Goal: Check status: Check status

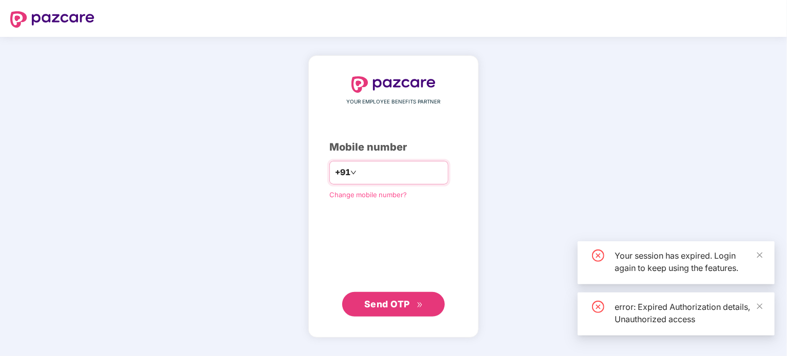
click at [367, 175] on input "number" at bounding box center [400, 173] width 84 height 16
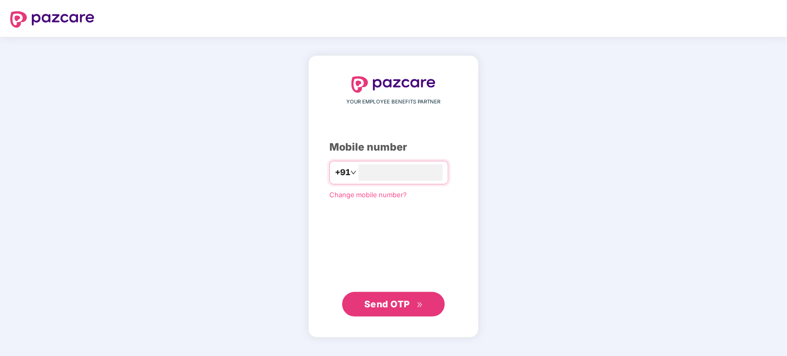
type input "**********"
click at [407, 307] on span "Send OTP" at bounding box center [387, 304] width 46 height 11
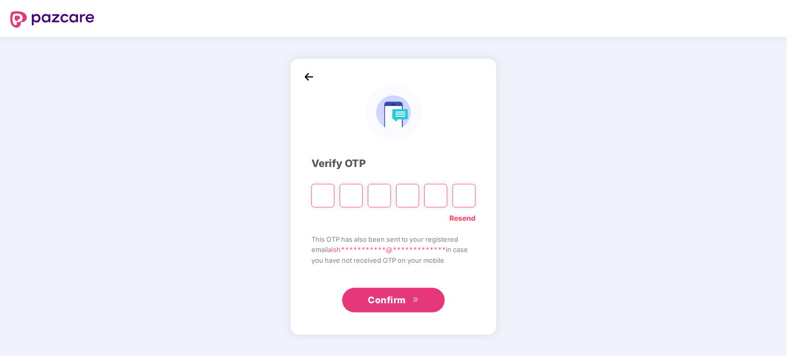
type input "*"
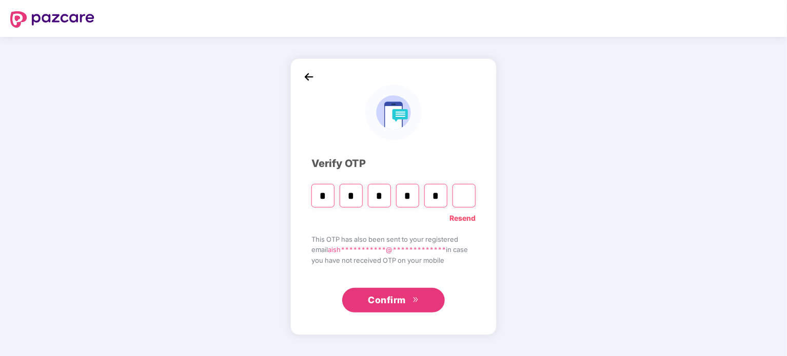
type input "*"
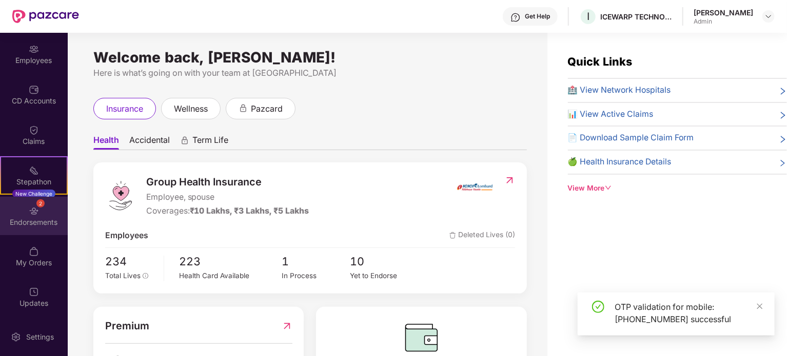
scroll to position [79, 0]
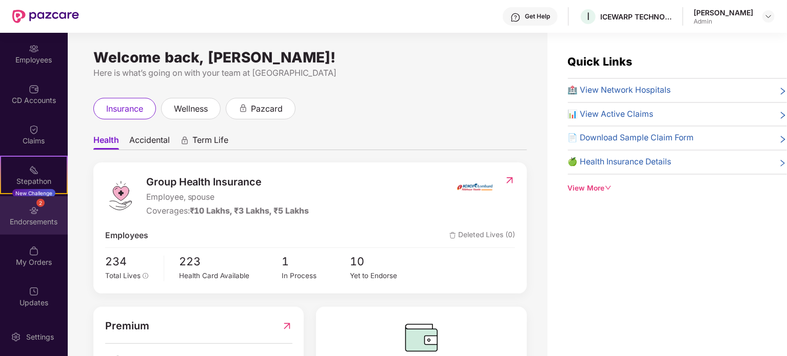
click at [36, 215] on div "2 Endorsements" at bounding box center [34, 215] width 68 height 38
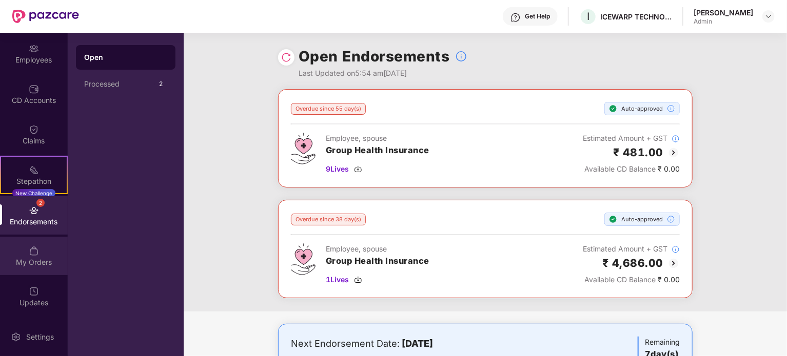
click at [14, 256] on div "My Orders" at bounding box center [34, 256] width 68 height 38
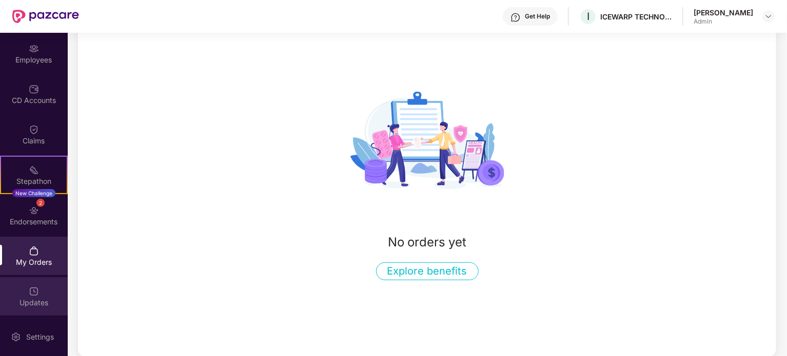
scroll to position [84, 0]
click at [25, 291] on div "Updates" at bounding box center [34, 296] width 68 height 38
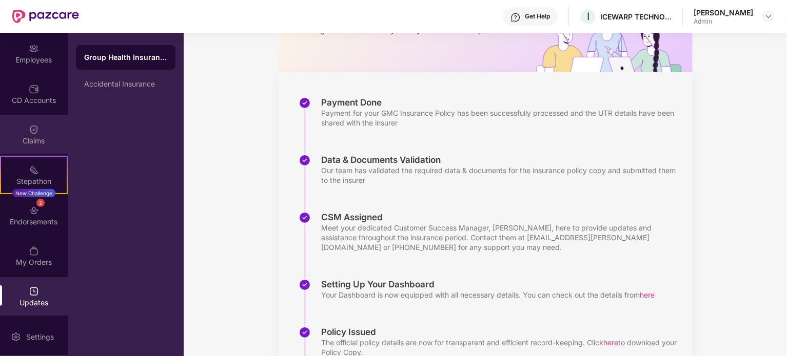
scroll to position [12, 0]
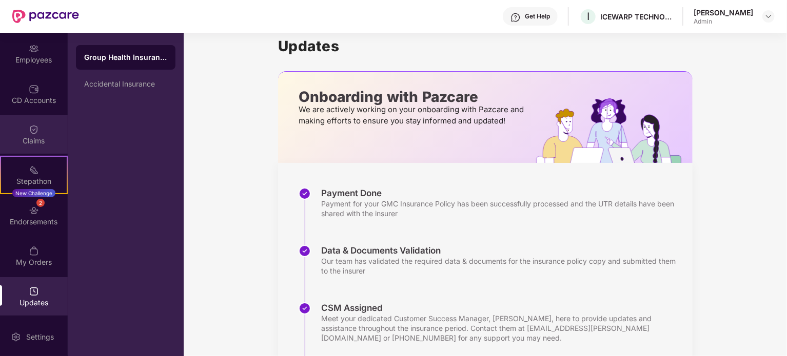
click at [46, 130] on div "Claims" at bounding box center [34, 134] width 68 height 38
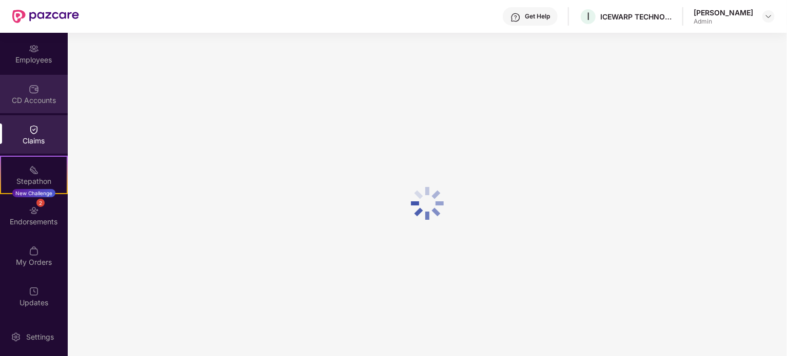
click at [38, 100] on div "CD Accounts" at bounding box center [34, 100] width 68 height 10
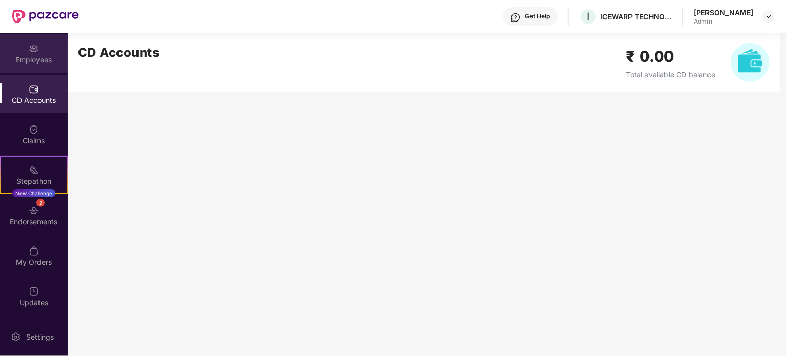
click at [35, 54] on div "Employees" at bounding box center [34, 53] width 68 height 38
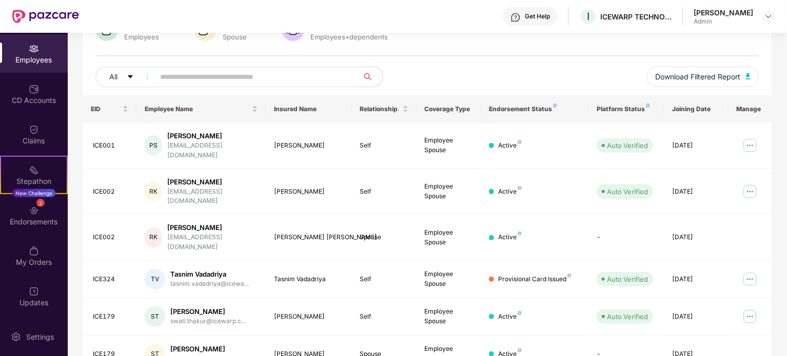
scroll to position [103, 0]
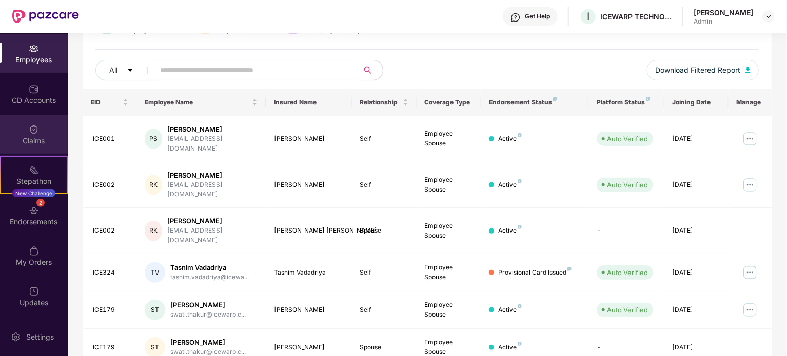
click at [29, 141] on div "Claims" at bounding box center [34, 141] width 68 height 10
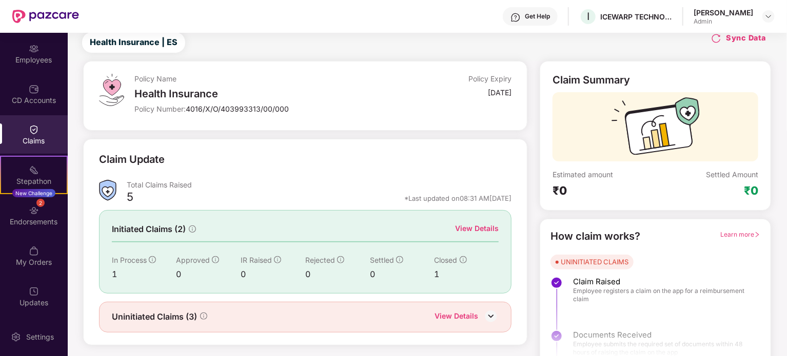
scroll to position [45, 0]
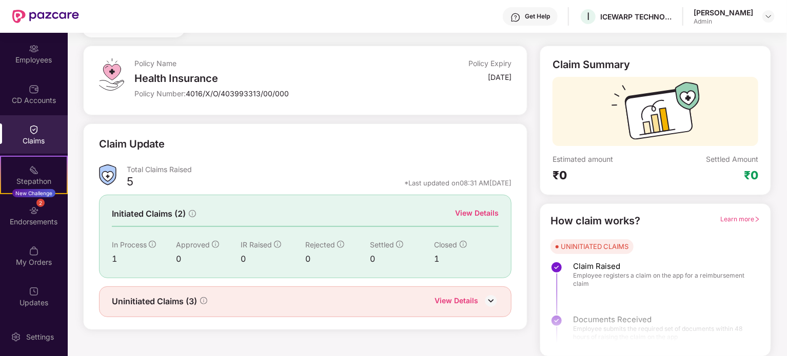
click at [459, 303] on div "View Details" at bounding box center [456, 301] width 44 height 13
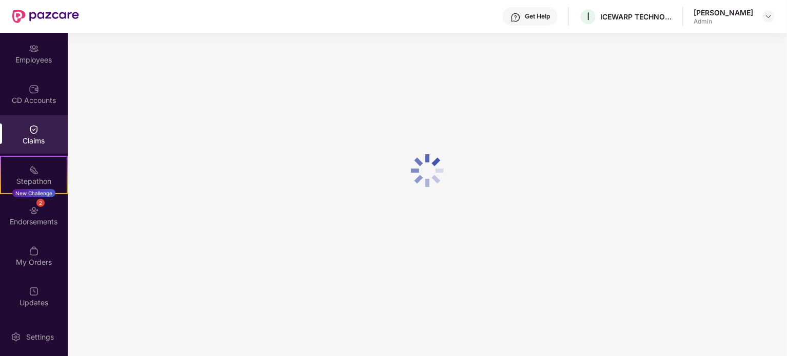
scroll to position [33, 0]
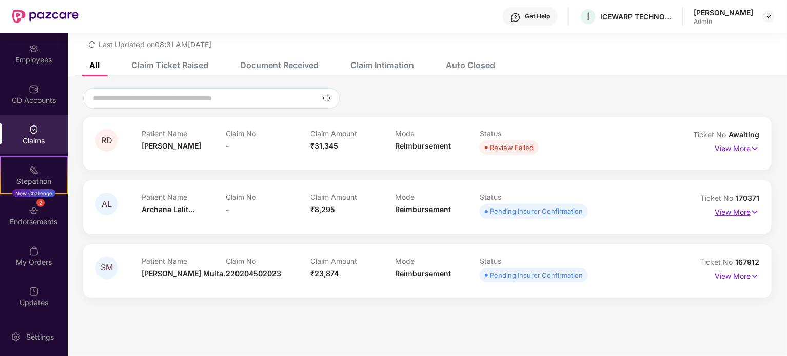
click at [731, 213] on p "View More" at bounding box center [736, 211] width 45 height 14
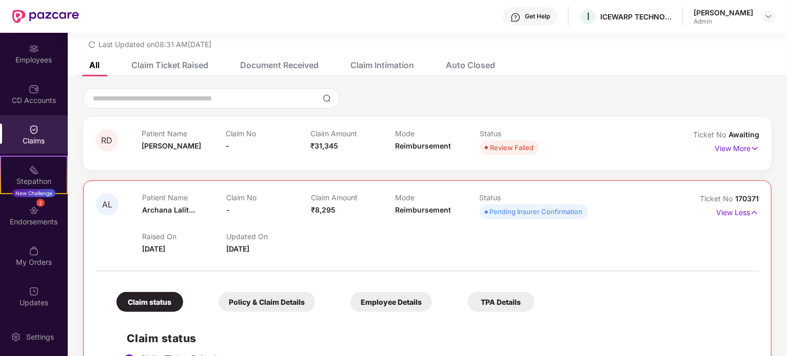
click at [163, 211] on span "Archana Lalit..." at bounding box center [168, 210] width 53 height 9
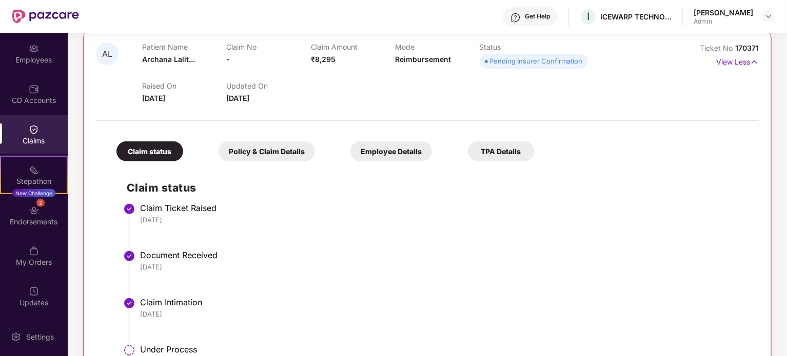
scroll to position [81, 0]
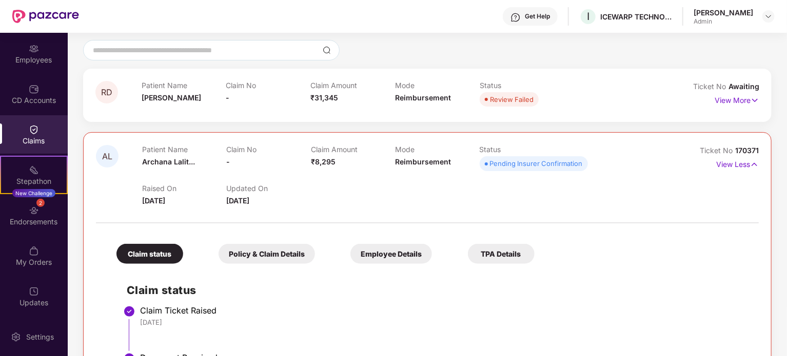
click at [316, 188] on div "Raised On [DATE] Updated On [DATE]" at bounding box center [395, 190] width 506 height 33
drag, startPoint x: 712, startPoint y: 161, endPoint x: 720, endPoint y: 161, distance: 7.7
click at [712, 161] on div "View Less" at bounding box center [717, 164] width 83 height 16
click at [729, 161] on p "View Less" at bounding box center [737, 163] width 43 height 14
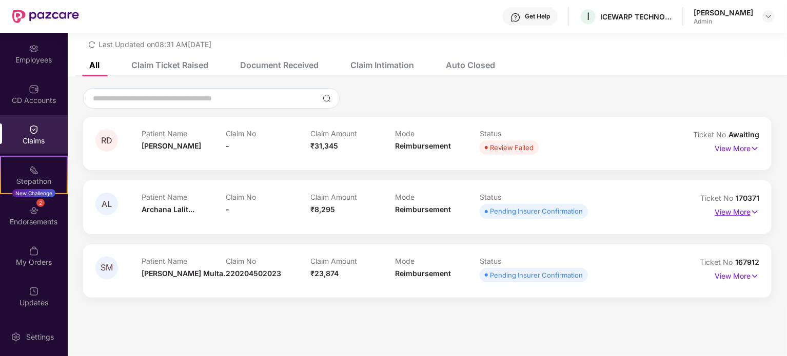
scroll to position [33, 0]
click at [728, 284] on div "View More" at bounding box center [736, 276] width 45 height 16
click at [728, 282] on div "View More" at bounding box center [736, 276] width 45 height 16
click at [730, 274] on p "View More" at bounding box center [736, 275] width 45 height 14
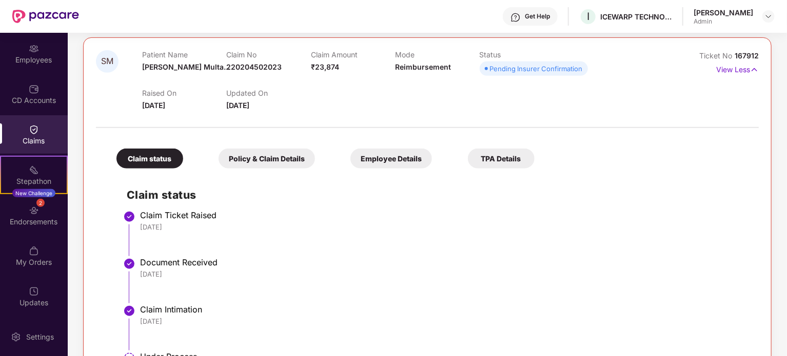
scroll to position [132, 0]
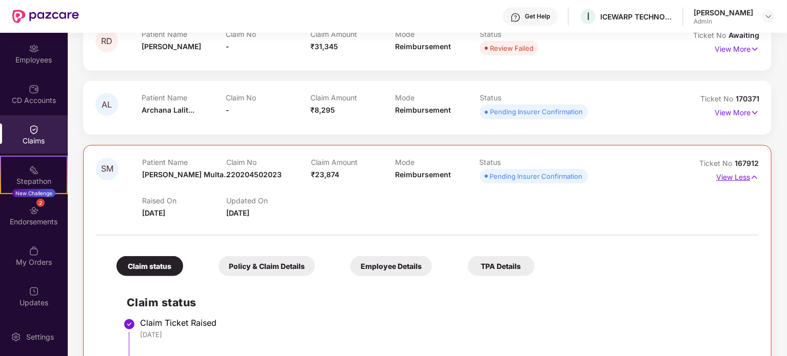
click at [734, 180] on p "View Less" at bounding box center [737, 176] width 43 height 14
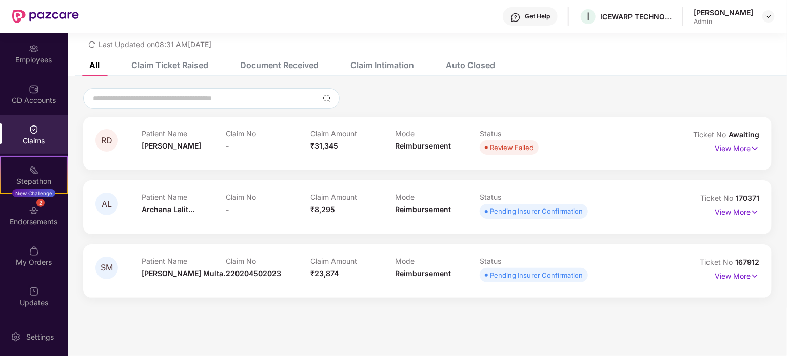
scroll to position [33, 0]
click at [735, 275] on p "View More" at bounding box center [736, 275] width 45 height 14
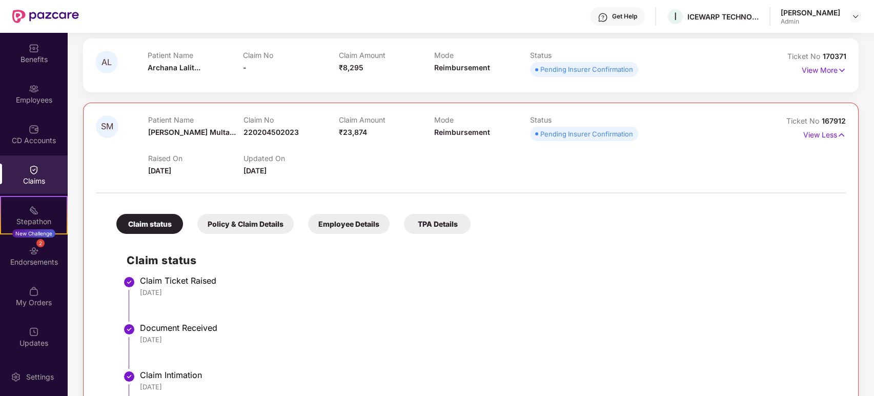
scroll to position [190, 0]
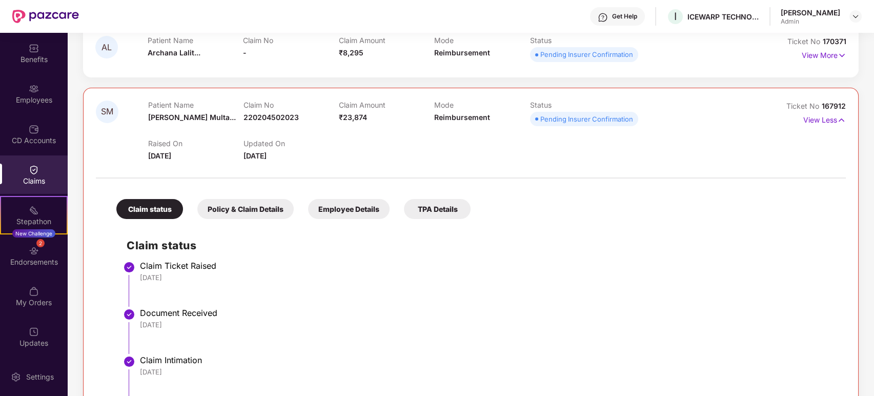
click at [625, 20] on div "Get Help" at bounding box center [624, 16] width 25 height 8
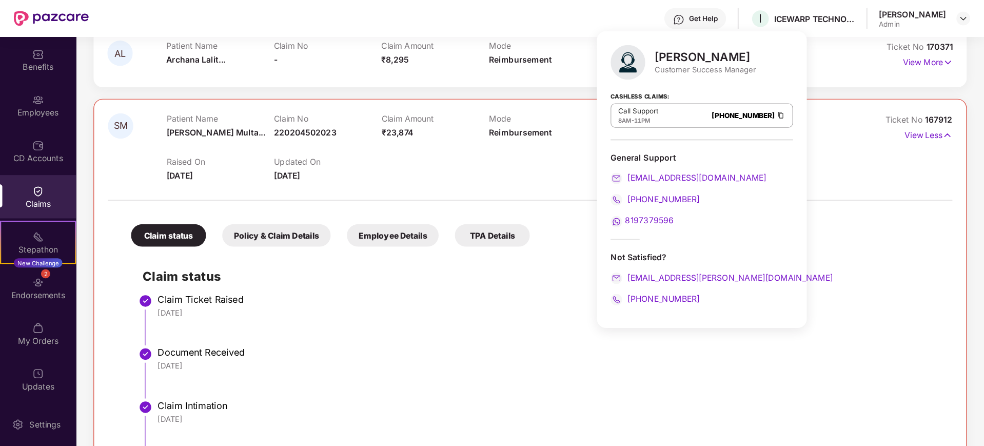
scroll to position [247, 0]
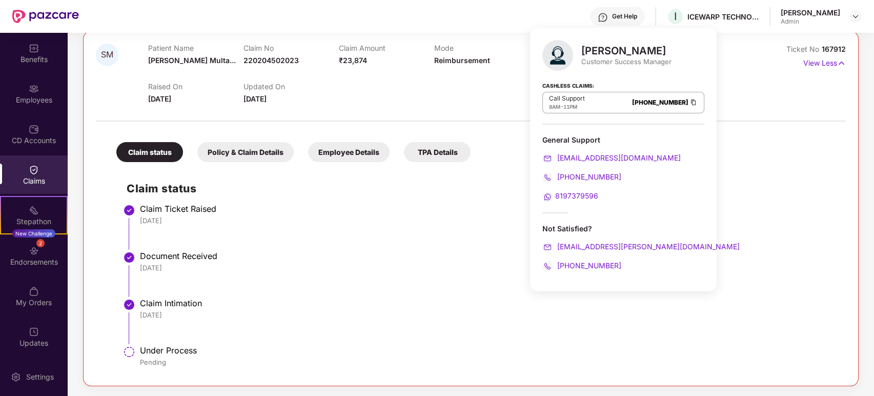
click at [424, 272] on li "Document Received [DATE]" at bounding box center [481, 277] width 709 height 47
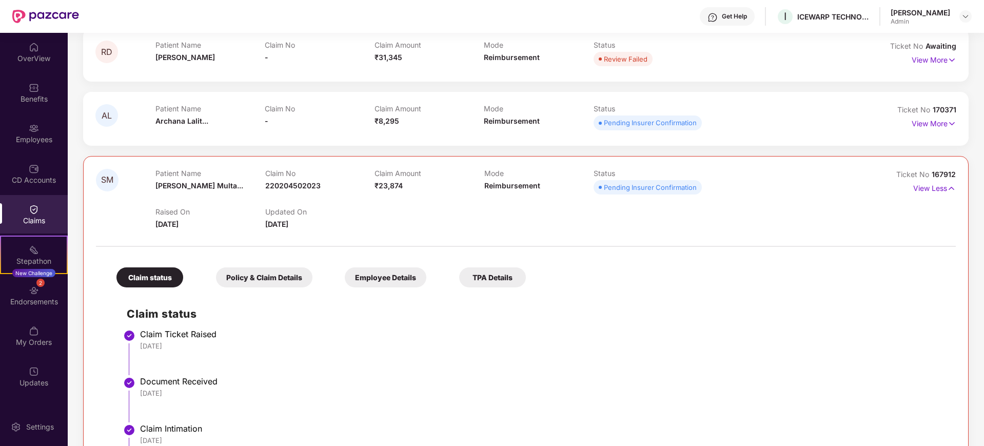
scroll to position [5, 0]
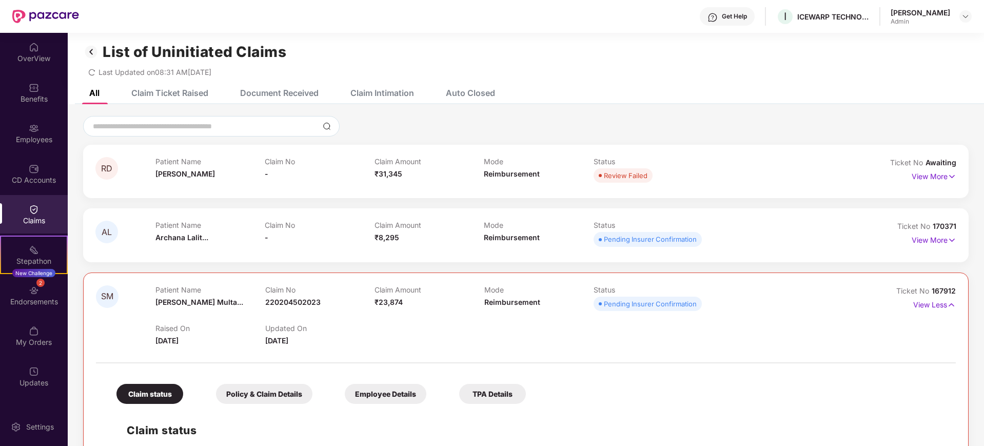
click at [786, 290] on span "Ticket No" at bounding box center [913, 290] width 35 height 9
click at [786, 301] on p "View Less" at bounding box center [934, 303] width 43 height 14
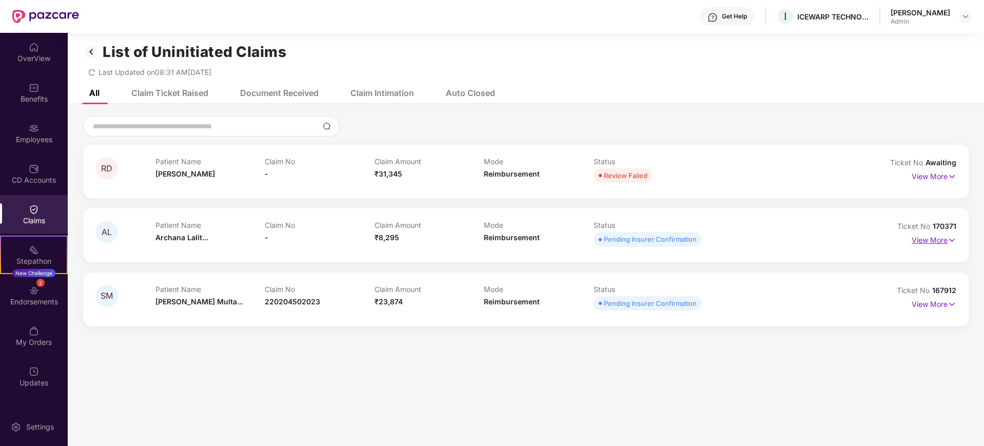
click at [786, 242] on p "View More" at bounding box center [933, 239] width 45 height 14
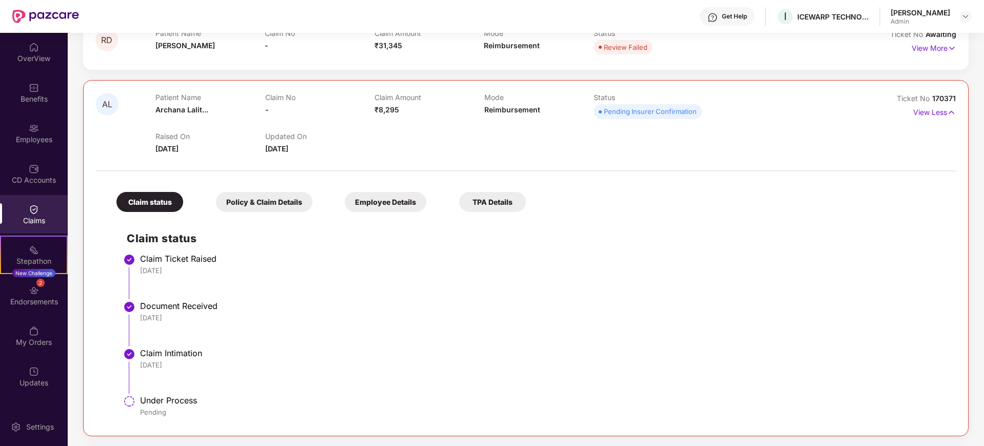
scroll to position [0, 0]
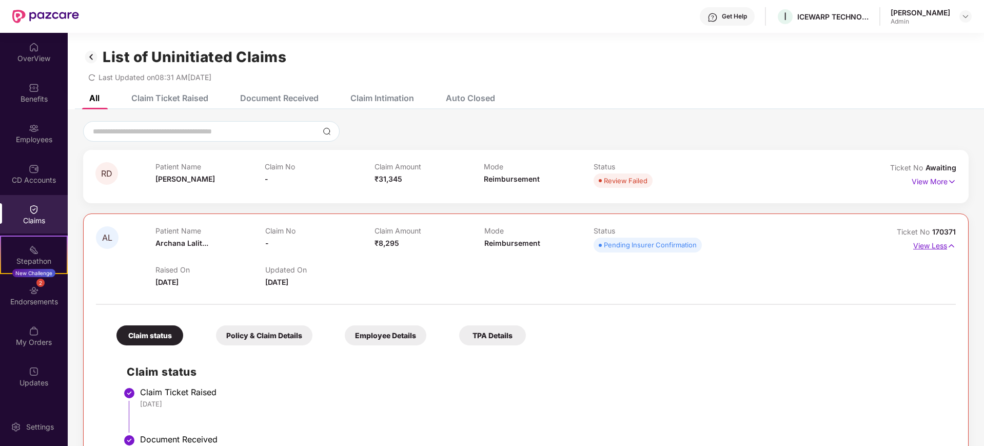
click at [786, 243] on p "View Less" at bounding box center [934, 244] width 43 height 14
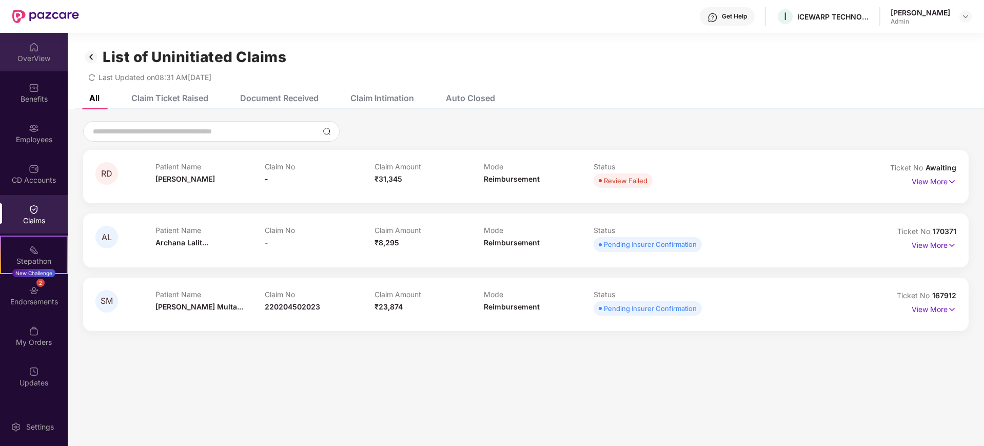
click at [22, 45] on div "OverView" at bounding box center [34, 52] width 68 height 38
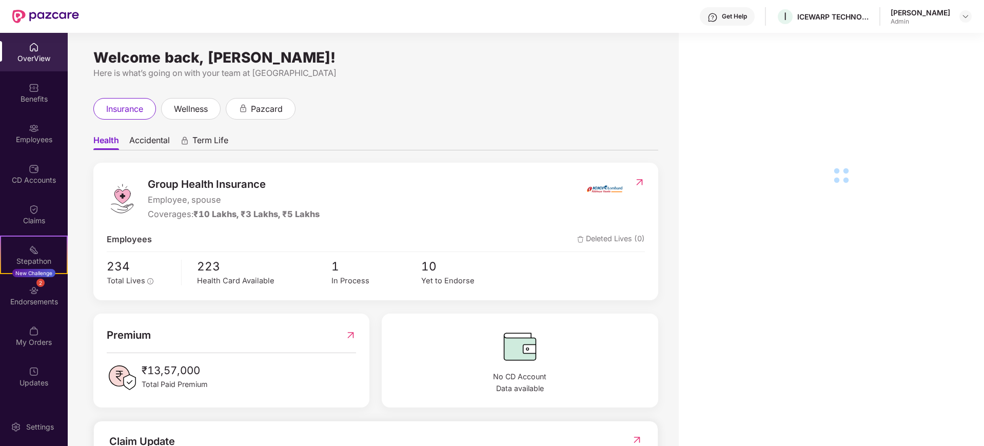
click at [786, 25] on div "Get Help I ICEWARP TECHNOLOGIES PRIVATE LIMITED [PERSON_NAME] Admin" at bounding box center [525, 16] width 892 height 33
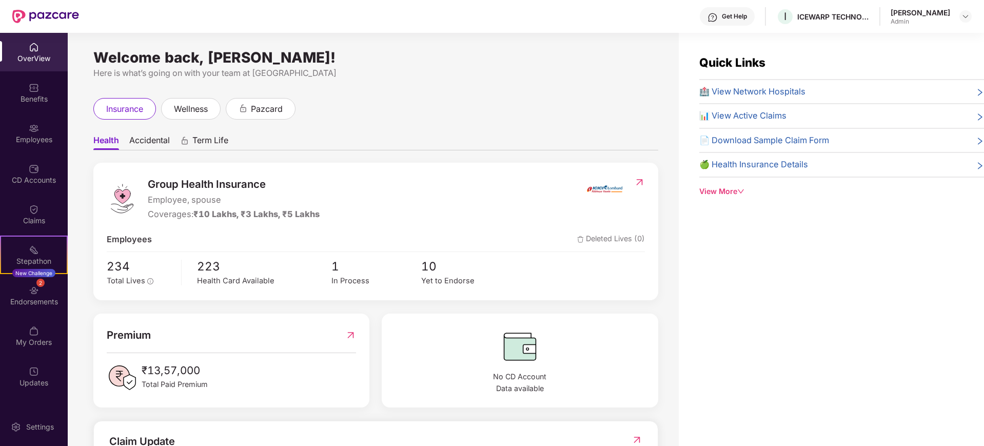
click at [758, 118] on span "📊 View Active Claims" at bounding box center [742, 115] width 87 height 13
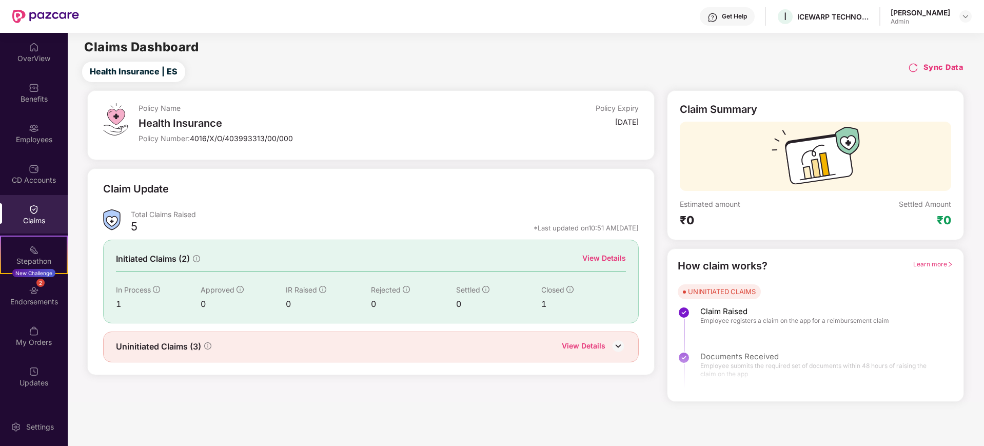
click at [786, 24] on div "Admin" at bounding box center [919, 21] width 59 height 8
click at [786, 7] on div "Get Help I ICEWARP TECHNOLOGIES PRIVATE LIMITED [PERSON_NAME] Admin" at bounding box center [525, 16] width 892 height 33
click at [786, 19] on div "[PERSON_NAME]" at bounding box center [930, 17] width 81 height 18
click at [786, 16] on img at bounding box center [965, 16] width 8 height 8
click at [729, 78] on div "Health Insurance | ES Sync Data" at bounding box center [527, 72] width 911 height 21
